Goal: Entertainment & Leisure: Consume media (video, audio)

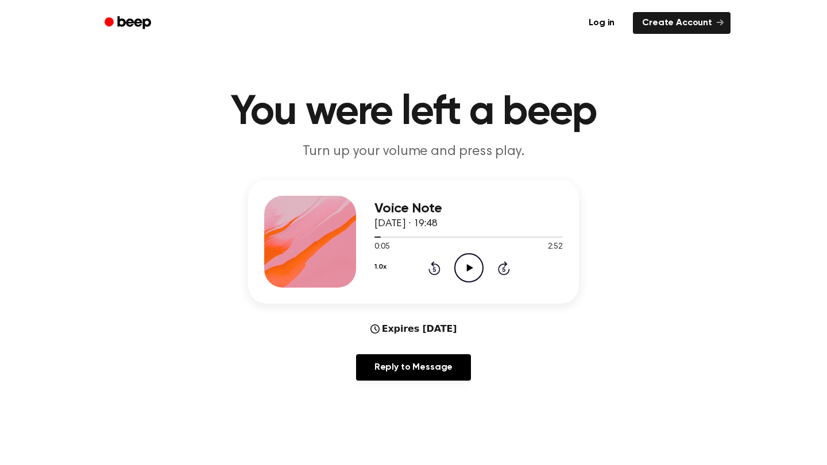
click at [423, 267] on div "1.0x Rewind 5 seconds Play Audio Skip 5 seconds" at bounding box center [468, 267] width 188 height 29
click at [428, 268] on icon "Rewind 5 seconds" at bounding box center [434, 268] width 13 height 15
click at [468, 278] on icon "Play Audio" at bounding box center [468, 267] width 29 height 29
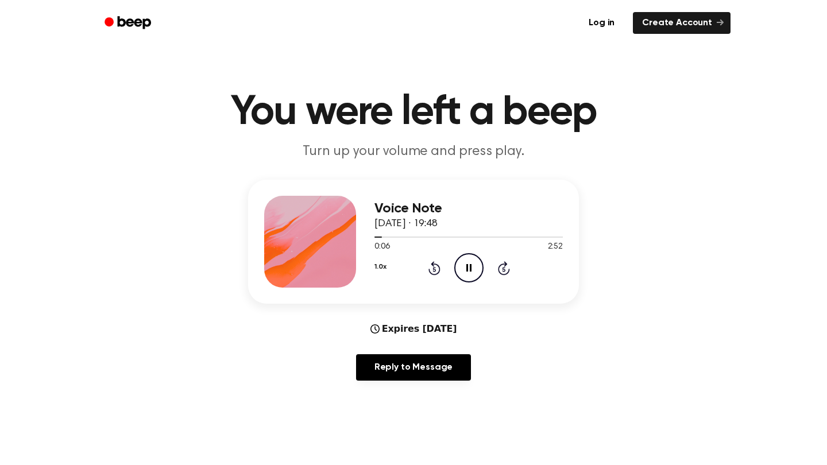
click at [482, 267] on circle at bounding box center [469, 268] width 28 height 28
click at [474, 267] on icon "Play Audio" at bounding box center [468, 267] width 29 height 29
click at [474, 267] on icon "Pause Audio" at bounding box center [468, 267] width 29 height 29
click at [474, 267] on icon "Play Audio" at bounding box center [468, 267] width 29 height 29
click at [474, 267] on icon "Pause Audio" at bounding box center [468, 267] width 29 height 29
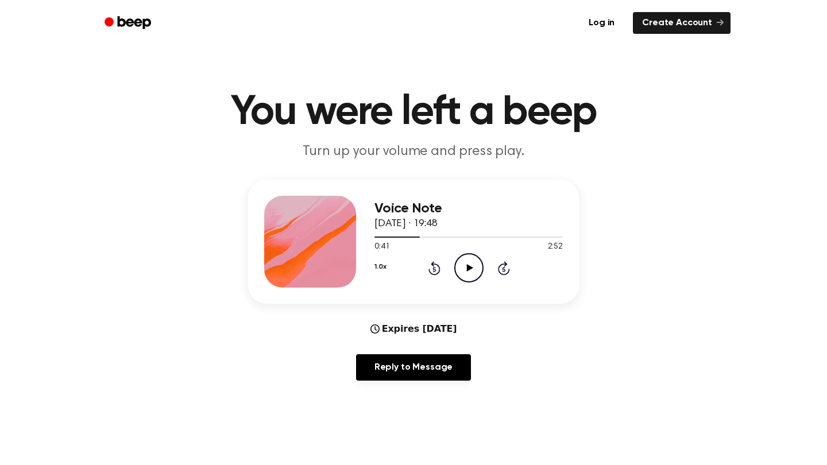
click at [474, 267] on icon "Play Audio" at bounding box center [468, 267] width 29 height 29
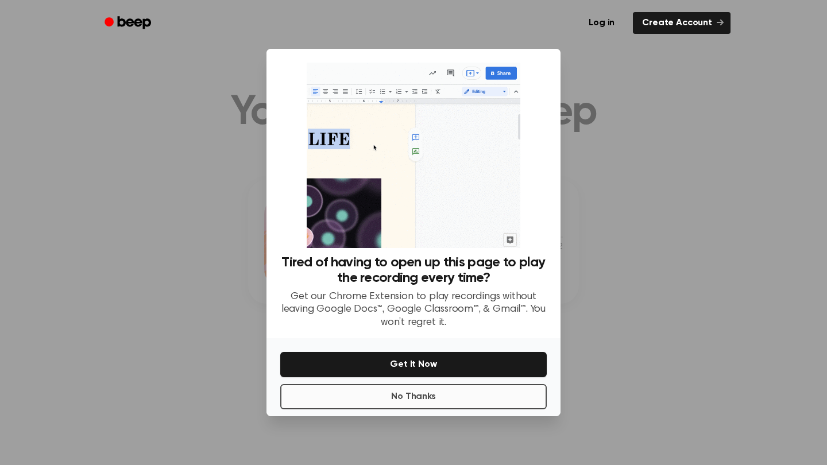
click at [427, 395] on button "No Thanks" at bounding box center [413, 396] width 267 height 25
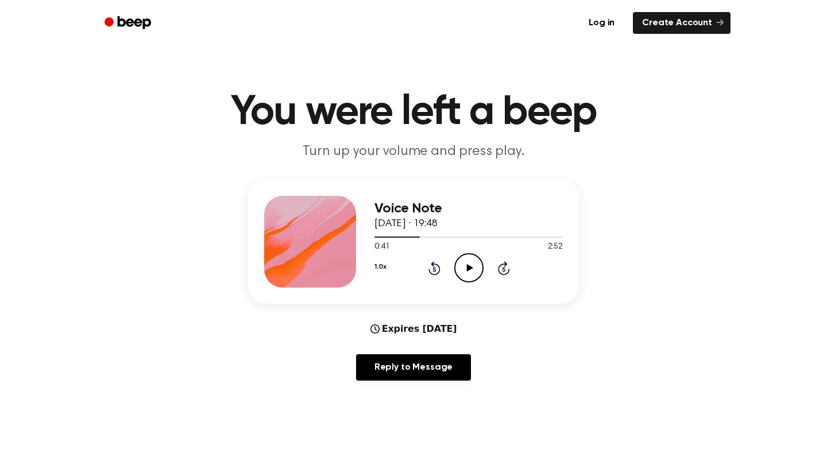
click at [473, 270] on icon "Play Audio" at bounding box center [468, 267] width 29 height 29
click at [473, 270] on icon "Pause Audio" at bounding box center [468, 267] width 29 height 29
click at [464, 265] on icon "Play Audio" at bounding box center [468, 267] width 29 height 29
click at [438, 268] on icon at bounding box center [434, 268] width 12 height 14
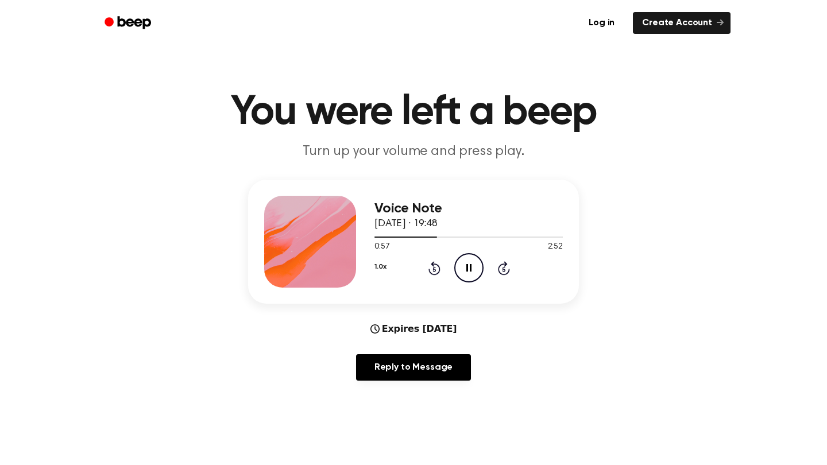
click at [462, 267] on icon "Pause Audio" at bounding box center [468, 267] width 29 height 29
click at [462, 267] on icon "Play Audio" at bounding box center [468, 267] width 29 height 29
click at [462, 267] on icon "Pause Audio" at bounding box center [468, 267] width 29 height 29
click at [462, 267] on icon "Play Audio" at bounding box center [468, 267] width 29 height 29
click at [432, 269] on icon "Rewind 5 seconds" at bounding box center [434, 268] width 13 height 15
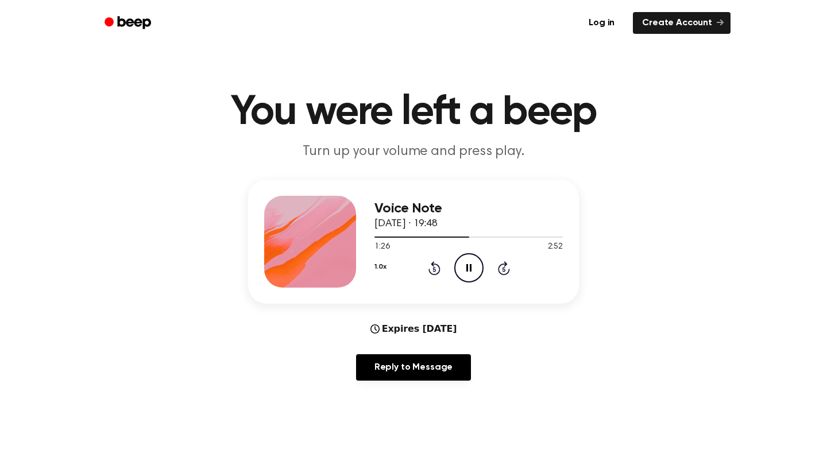
click at [469, 266] on icon "Pause Audio" at bounding box center [468, 267] width 29 height 29
click at [469, 266] on icon at bounding box center [469, 267] width 6 height 7
click at [469, 266] on icon "Pause Audio" at bounding box center [468, 267] width 29 height 29
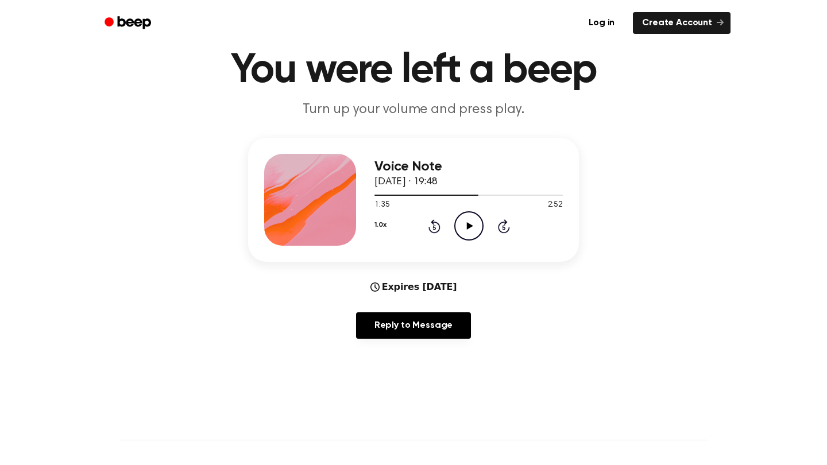
scroll to position [40, 0]
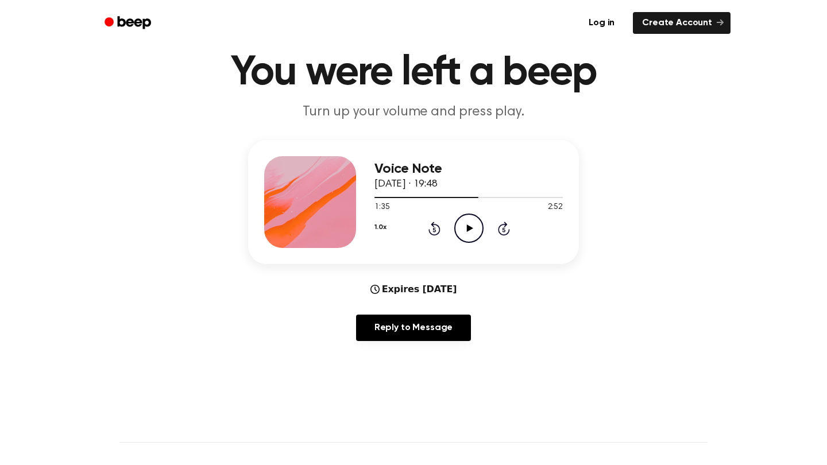
click at [463, 231] on icon "Play Audio" at bounding box center [468, 228] width 29 height 29
click at [463, 231] on icon "Pause Audio" at bounding box center [468, 228] width 29 height 29
click at [463, 231] on icon "Play Audio" at bounding box center [468, 228] width 29 height 29
click at [463, 231] on icon "Pause Audio" at bounding box center [468, 228] width 29 height 29
click at [463, 231] on icon "Play Audio" at bounding box center [468, 228] width 29 height 29
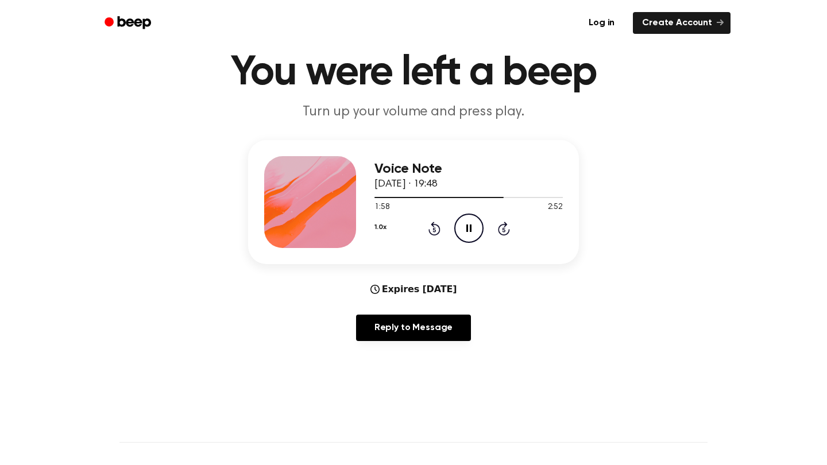
click at [468, 231] on icon at bounding box center [468, 228] width 5 height 7
click at [468, 233] on icon "Play Audio" at bounding box center [468, 228] width 29 height 29
click at [466, 233] on icon "Pause Audio" at bounding box center [468, 228] width 29 height 29
click at [466, 233] on icon "Play Audio" at bounding box center [468, 228] width 29 height 29
click at [468, 233] on icon "Pause Audio" at bounding box center [468, 228] width 29 height 29
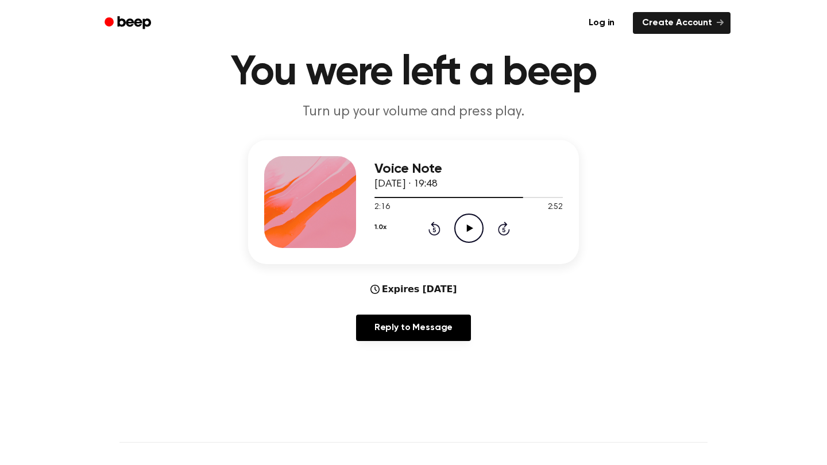
click at [468, 233] on icon "Play Audio" at bounding box center [468, 228] width 29 height 29
click at [468, 233] on icon "Pause Audio" at bounding box center [468, 228] width 29 height 29
click at [454, 224] on icon "Play Audio" at bounding box center [468, 228] width 29 height 29
click at [467, 227] on icon at bounding box center [468, 228] width 5 height 7
